Goal: Transaction & Acquisition: Subscribe to service/newsletter

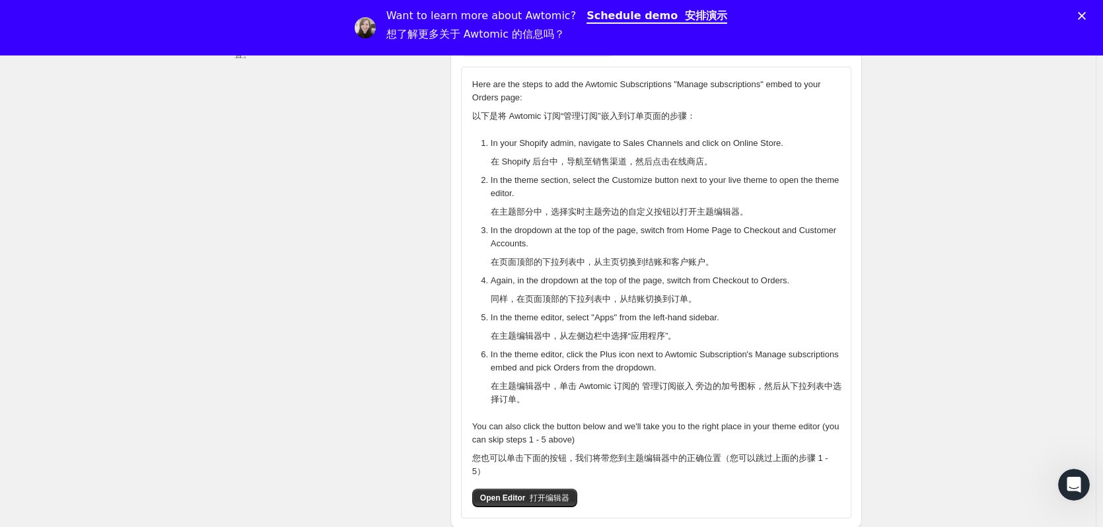
scroll to position [462, 0]
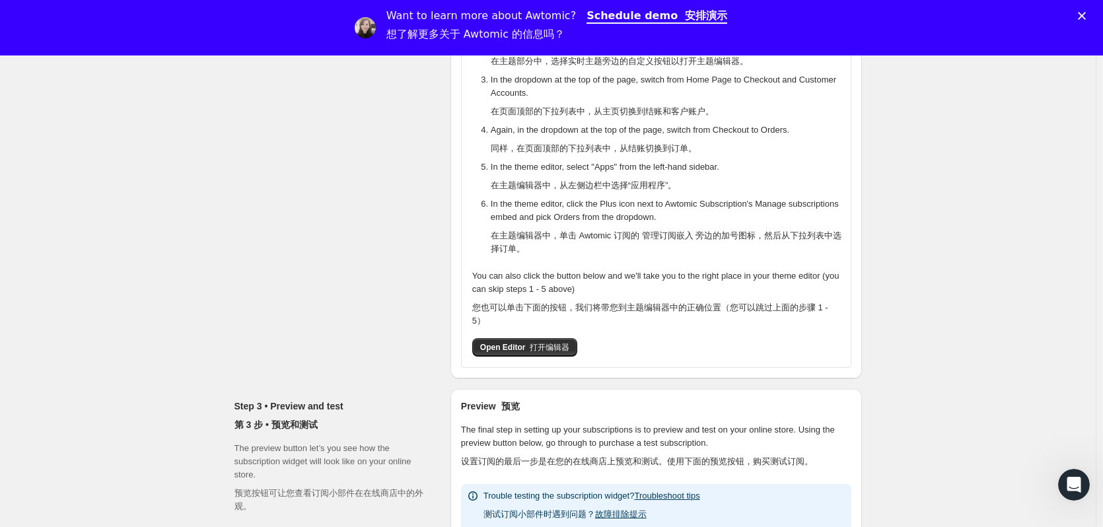
click at [514, 324] on div "You can also click the button below and we'll take you to the right place in yo…" at bounding box center [656, 312] width 368 height 87
click at [517, 342] on span "Open Editor 打开编辑器" at bounding box center [524, 347] width 89 height 11
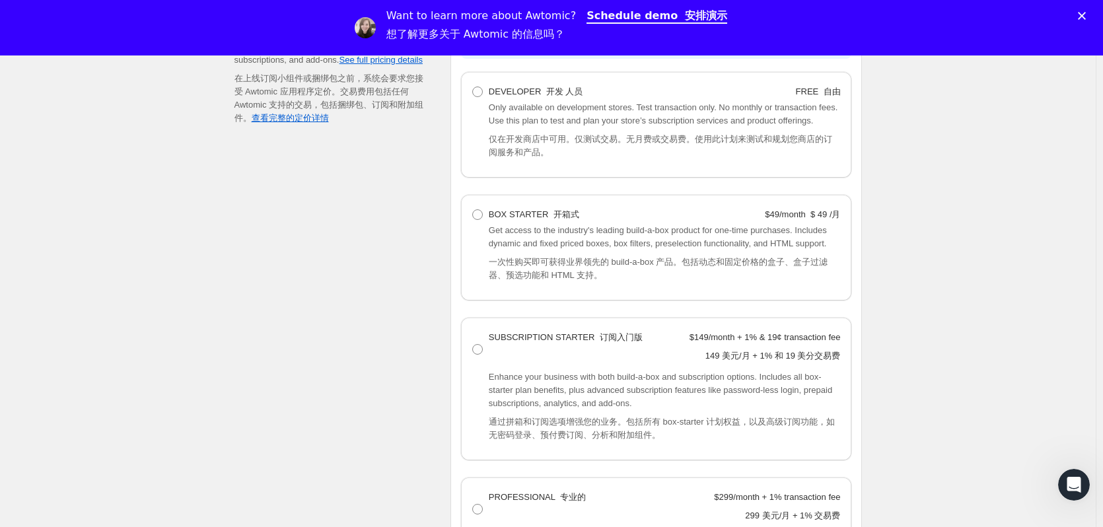
scroll to position [1321, 0]
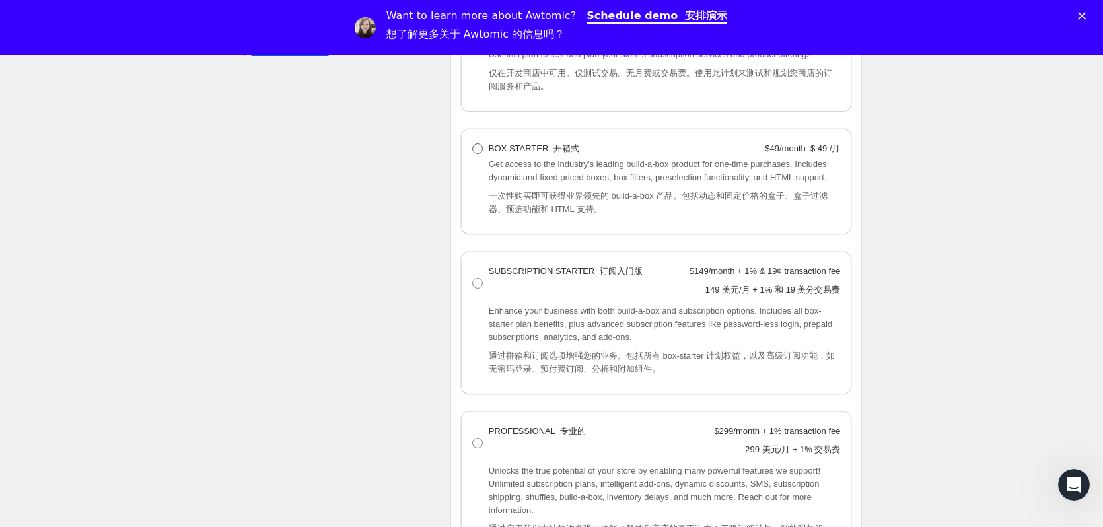
click at [487, 139] on label "BOX STARTER 开箱式 $49/month $ 49 /月" at bounding box center [656, 148] width 369 height 18
click at [473, 143] on Starter "BOX STARTER 开箱式 $49/month $ 49 /月" at bounding box center [472, 143] width 1 height 1
radio Starter "true"
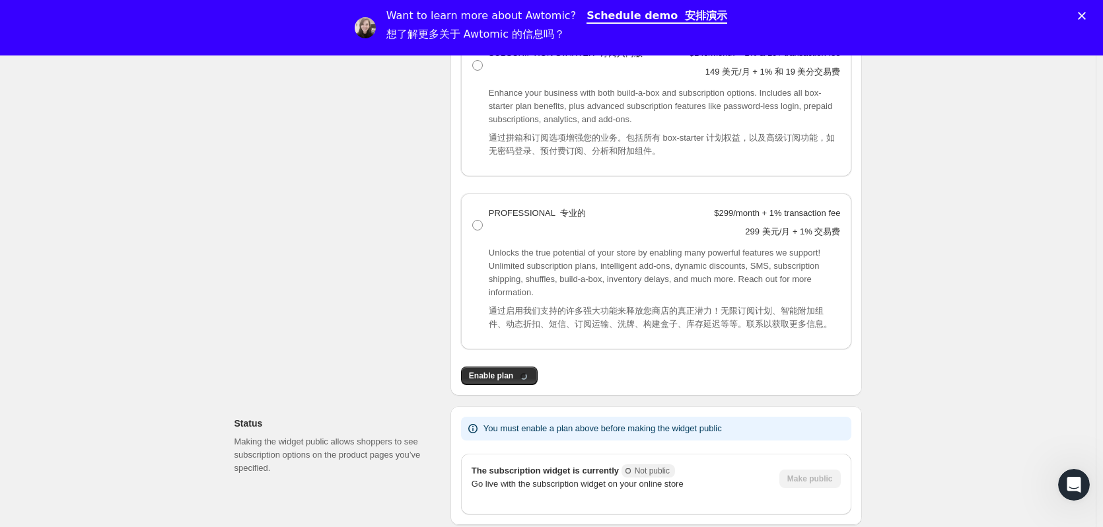
scroll to position [1585, 0]
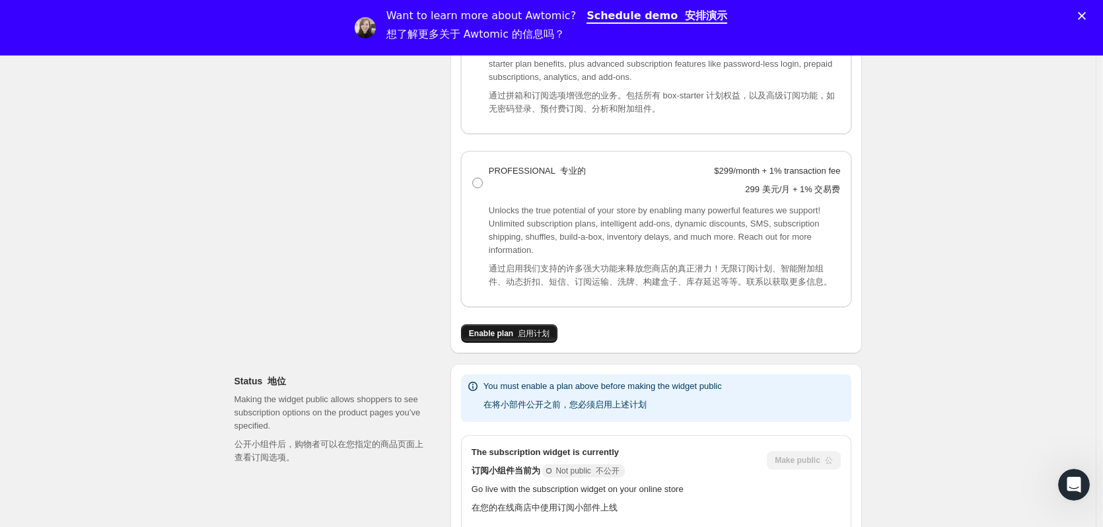
click at [509, 328] on span "Enable plan 启用计划" at bounding box center [509, 333] width 81 height 11
